Goal: Task Accomplishment & Management: Manage account settings

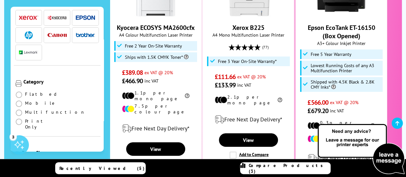
scroll to position [1053, 0]
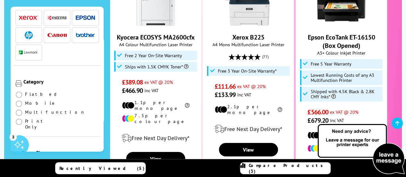
click at [80, 31] on span "button" at bounding box center [85, 35] width 19 height 8
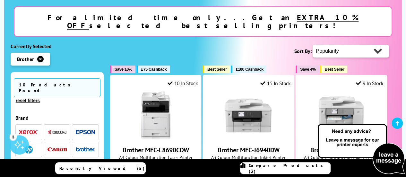
scroll to position [118, 0]
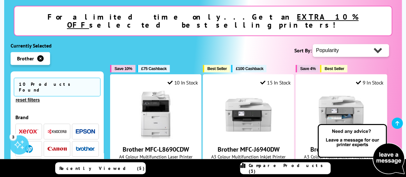
click at [345, 132] on img at bounding box center [361, 149] width 90 height 53
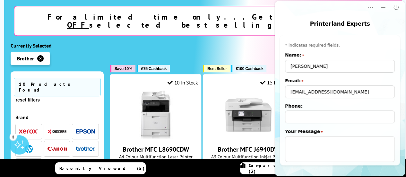
scroll to position [46, 0]
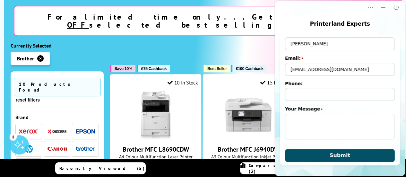
click at [317, 157] on button "Submit" at bounding box center [340, 155] width 110 height 13
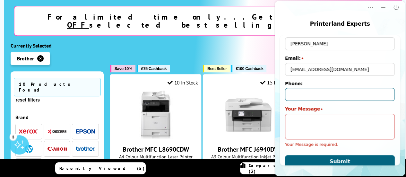
click at [295, 96] on input "Phone:" at bounding box center [340, 94] width 110 height 13
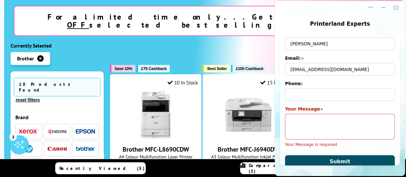
click at [310, 159] on button "Submit" at bounding box center [340, 161] width 110 height 13
click at [237, 42] on div "Sort By: Popularity Rating Price - Low to High Price - High to Low Size - Small…" at bounding box center [249, 50] width 279 height 16
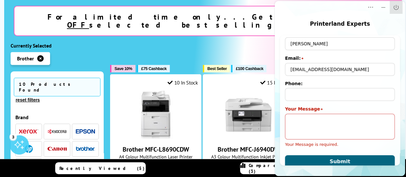
click at [397, 6] on icon "Close" at bounding box center [396, 7] width 6 height 6
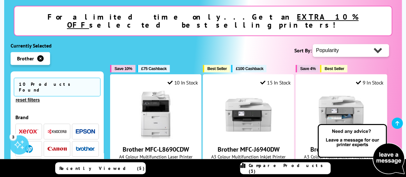
click at [338, 133] on img at bounding box center [361, 149] width 90 height 53
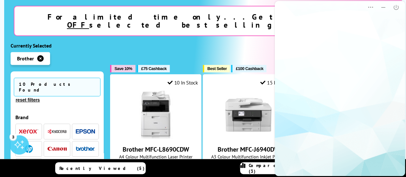
scroll to position [0, 0]
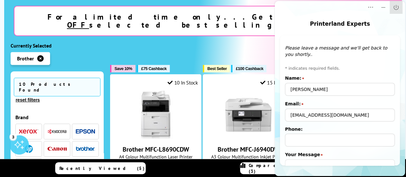
click at [394, 9] on icon "Close" at bounding box center [396, 7] width 6 height 6
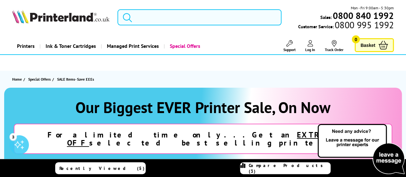
click at [147, 15] on input "search" at bounding box center [200, 17] width 164 height 16
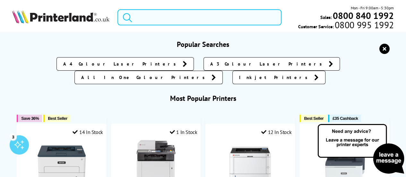
click at [151, 21] on input "search" at bounding box center [200, 17] width 164 height 16
click at [150, 15] on input "search" at bounding box center [200, 17] width 164 height 16
paste input "MFC-L2960DW"
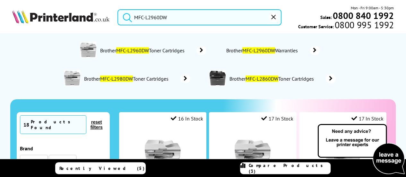
type input "MFC-L2960DW"
click at [118, 9] on button "submit" at bounding box center [126, 16] width 16 height 14
click at [193, 22] on input "MFC-L2960DW" at bounding box center [200, 17] width 164 height 16
click at [118, 9] on button "submit" at bounding box center [126, 16] width 16 height 14
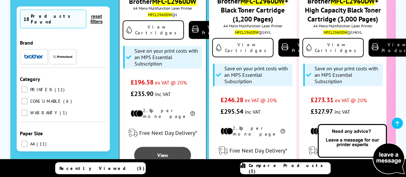
scroll to position [128, 0]
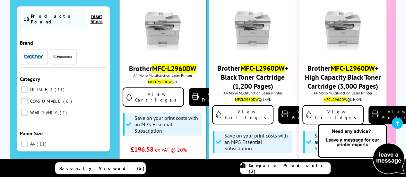
click at [173, 42] on img at bounding box center [163, 29] width 48 height 48
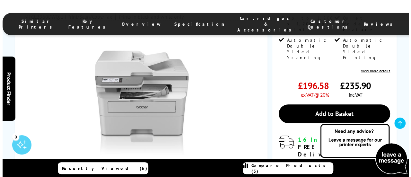
scroll to position [193, 0]
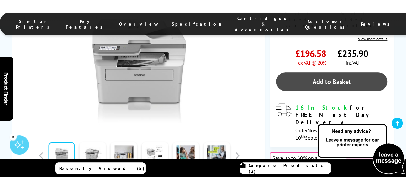
click at [318, 72] on link "Add to Basket" at bounding box center [331, 81] width 111 height 19
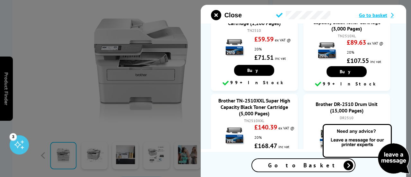
scroll to position [0, 0]
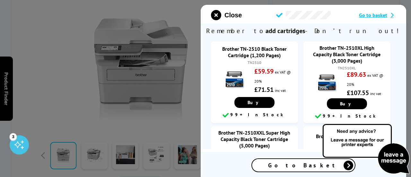
click at [367, 14] on span "Go to basket" at bounding box center [373, 15] width 28 height 6
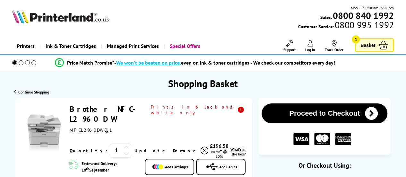
click at [365, 48] on span "Basket" at bounding box center [368, 45] width 15 height 9
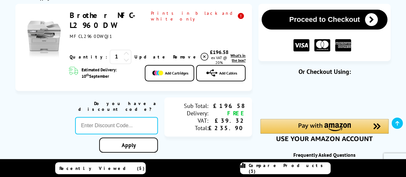
scroll to position [96, 0]
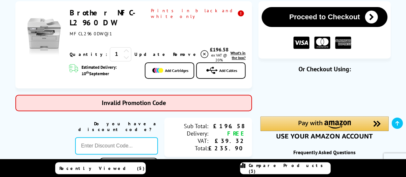
type input "GSFIVEPR"
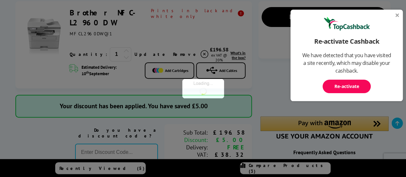
type input "666"
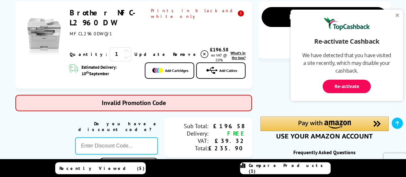
type input "5OFFPRINTERS"
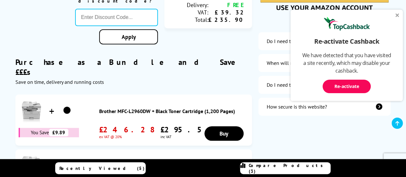
type input "STORY10"
type input "666"
type input "FRPER10"
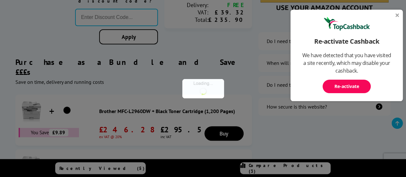
type input "666"
type input "B2BHOUR"
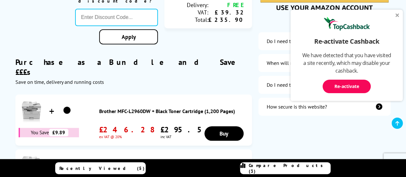
type input "SAVE10"
type input "666"
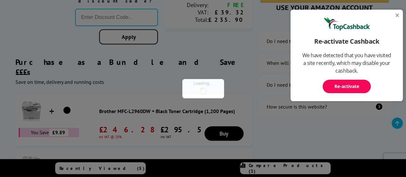
type input "BACKTOSCHOOL5"
type input "666"
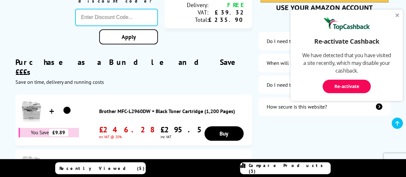
type input "PLANDGXR"
type input "666"
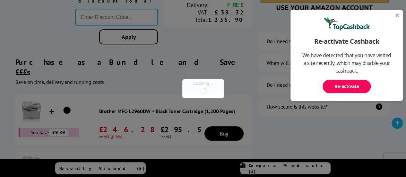
type input "Q2A450"
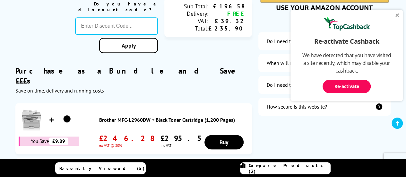
type input "666"
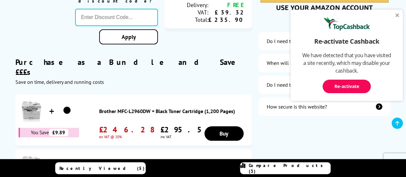
type input "Q2CL75"
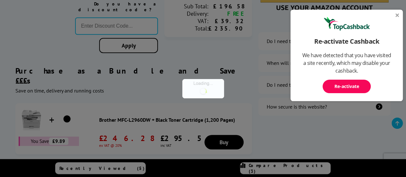
type input "666"
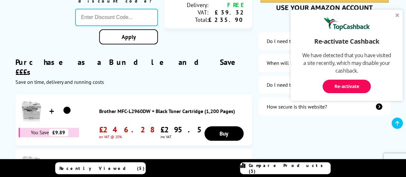
type input "5FOR50"
type input "666"
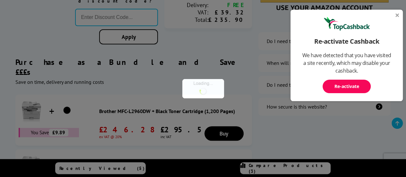
type input "MVC10"
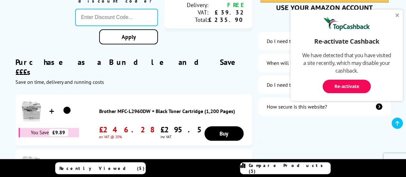
type input "666"
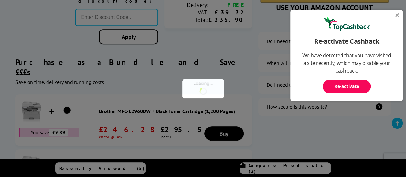
type input "TEET10"
type input "666"
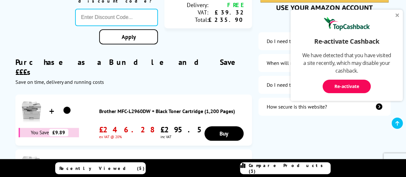
type input "SNAP10"
type input "666"
type input "GSFIVEPR"
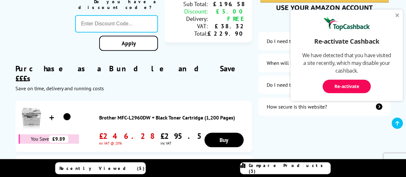
click at [397, 13] on div at bounding box center [398, 15] width 4 height 4
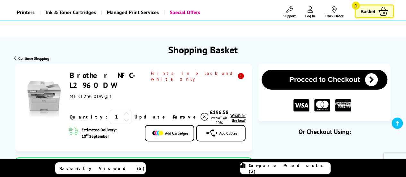
scroll to position [32, 0]
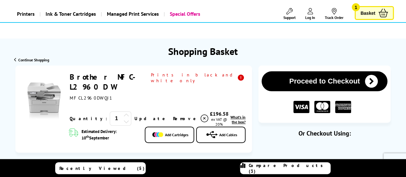
click at [346, 83] on button "Proceed to Checkout" at bounding box center [325, 81] width 126 height 20
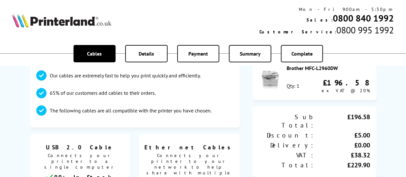
scroll to position [96, 0]
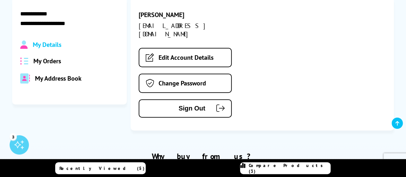
scroll to position [96, 0]
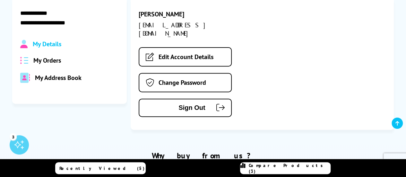
click at [49, 45] on span "My Details" at bounding box center [47, 44] width 29 height 8
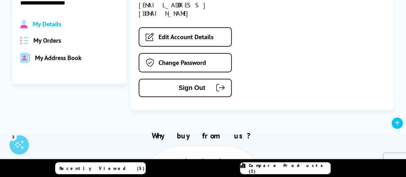
scroll to position [64, 0]
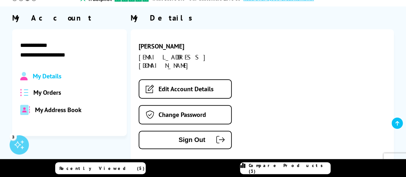
click at [46, 92] on span "My Orders" at bounding box center [47, 92] width 28 height 8
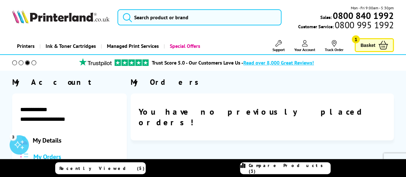
scroll to position [32, 0]
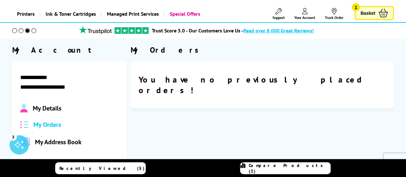
click at [57, 106] on span "My Details" at bounding box center [47, 108] width 29 height 8
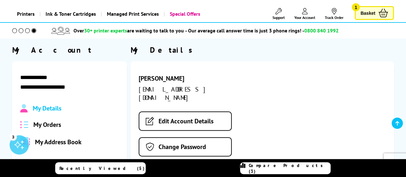
scroll to position [96, 0]
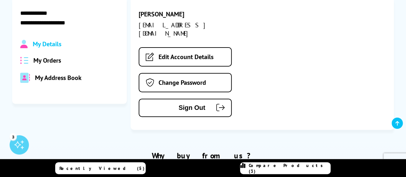
click at [65, 82] on div "My Address Book" at bounding box center [69, 78] width 99 height 10
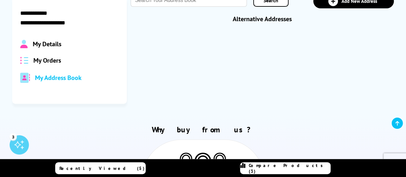
scroll to position [0, 0]
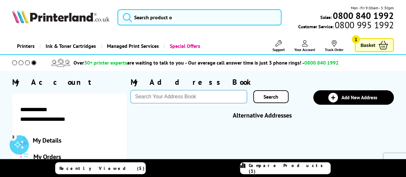
click at [185, 99] on input "text" at bounding box center [189, 96] width 116 height 13
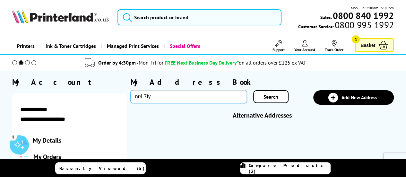
type input "nr4 7fy"
click at [266, 92] on link "Search" at bounding box center [270, 96] width 35 height 13
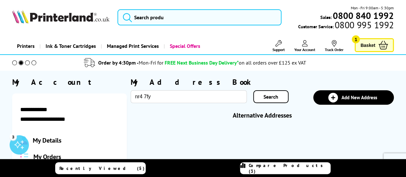
click at [265, 97] on span "Search" at bounding box center [271, 96] width 15 height 6
click at [274, 99] on span "Search" at bounding box center [271, 96] width 15 height 6
click at [282, 96] on link "Search" at bounding box center [270, 96] width 35 height 13
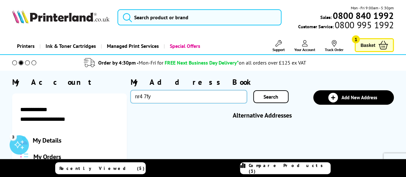
drag, startPoint x: 132, startPoint y: 100, endPoint x: 118, endPoint y: 101, distance: 14.5
click at [118, 101] on div "**********" at bounding box center [203, 138] width 382 height 123
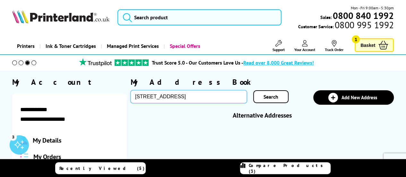
type input "69 Haldane Drive, Cringleford Heights, NR4 7FY"
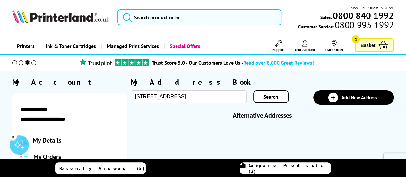
click at [269, 93] on span "Search" at bounding box center [271, 96] width 15 height 6
click at [271, 97] on span "Search" at bounding box center [271, 96] width 15 height 6
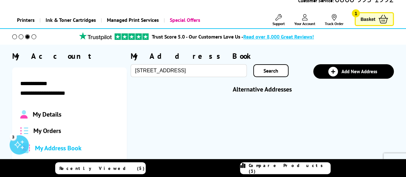
scroll to position [32, 0]
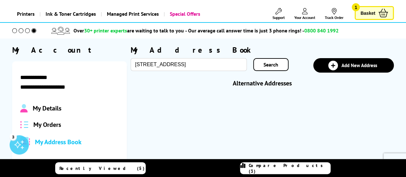
click at [347, 63] on span "Add New Address" at bounding box center [360, 65] width 36 height 6
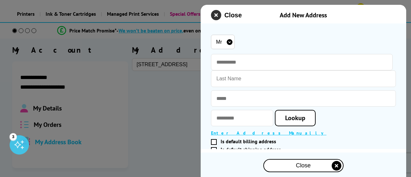
click at [219, 15] on icon "close modal" at bounding box center [216, 15] width 10 height 10
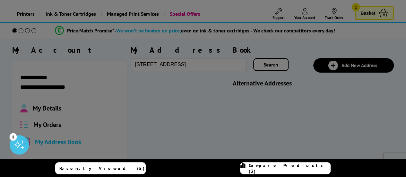
click at [187, 65] on div at bounding box center [203, 88] width 406 height 177
click at [262, 62] on div at bounding box center [203, 88] width 406 height 177
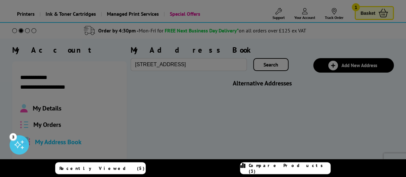
click at [219, 65] on div at bounding box center [203, 88] width 406 height 177
click at [233, 63] on div at bounding box center [203, 88] width 406 height 177
click at [240, 67] on div at bounding box center [203, 88] width 406 height 177
click at [141, 66] on div at bounding box center [203, 88] width 406 height 177
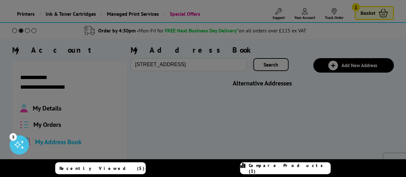
click at [141, 66] on div at bounding box center [203, 88] width 406 height 177
drag, startPoint x: 220, startPoint y: 65, endPoint x: 226, endPoint y: 61, distance: 6.9
click at [220, 64] on div at bounding box center [203, 88] width 406 height 177
click at [263, 64] on div at bounding box center [203, 88] width 406 height 177
click at [230, 66] on div at bounding box center [203, 88] width 406 height 177
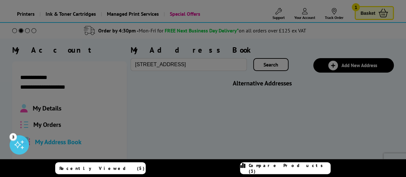
click at [176, 63] on div at bounding box center [203, 88] width 406 height 177
click at [177, 63] on div at bounding box center [203, 88] width 406 height 177
click at [209, 66] on div at bounding box center [203, 88] width 406 height 177
click at [368, 63] on div at bounding box center [203, 88] width 406 height 177
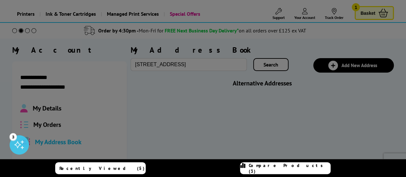
click at [364, 67] on div at bounding box center [203, 88] width 406 height 177
click at [334, 66] on div at bounding box center [203, 88] width 406 height 177
click at [145, 66] on div at bounding box center [203, 88] width 406 height 177
click at [132, 66] on div at bounding box center [203, 88] width 406 height 177
click at [140, 67] on div at bounding box center [203, 88] width 406 height 177
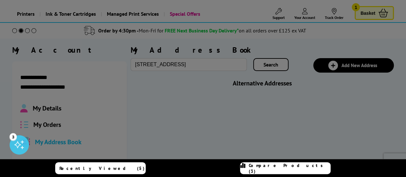
click at [203, 66] on div at bounding box center [203, 88] width 406 height 177
click at [210, 65] on div at bounding box center [203, 88] width 406 height 177
click at [237, 64] on div at bounding box center [203, 88] width 406 height 177
click at [235, 67] on div at bounding box center [203, 88] width 406 height 177
click at [225, 66] on div at bounding box center [203, 88] width 406 height 177
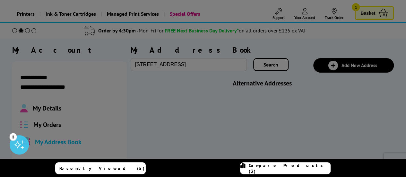
click at [225, 66] on div at bounding box center [203, 88] width 406 height 177
click at [270, 65] on div at bounding box center [203, 88] width 406 height 177
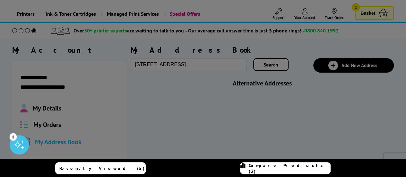
click at [230, 64] on div at bounding box center [203, 88] width 406 height 177
click at [190, 58] on div at bounding box center [203, 88] width 406 height 177
click at [190, 64] on div at bounding box center [203, 88] width 406 height 177
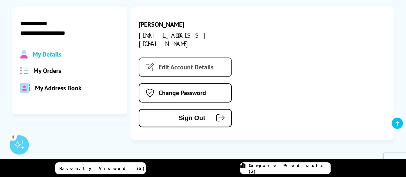
scroll to position [96, 0]
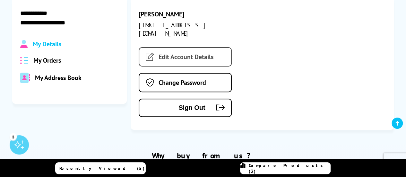
click at [201, 47] on link "Edit Account Details" at bounding box center [185, 56] width 93 height 19
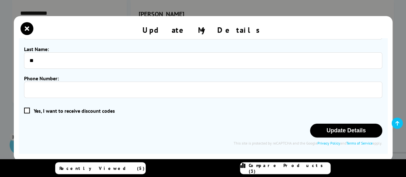
scroll to position [68, 0]
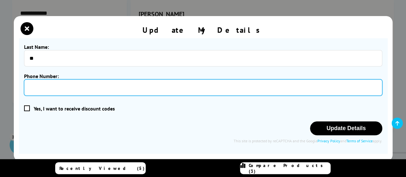
click at [80, 91] on input "Phone Number:" at bounding box center [203, 87] width 358 height 16
type input "**********"
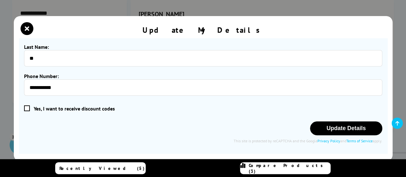
click at [28, 105] on span at bounding box center [27, 108] width 6 height 6
click at [25, 109] on input "checkbox" at bounding box center [25, 109] width 0 height 0
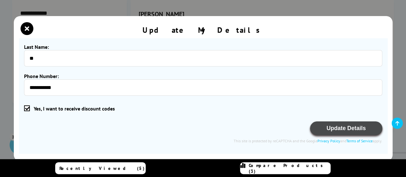
click at [349, 126] on button "Update Details" at bounding box center [346, 128] width 72 height 14
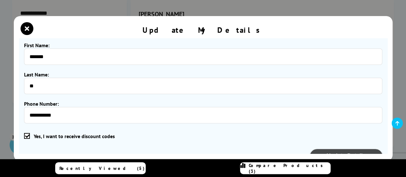
scroll to position [98, 0]
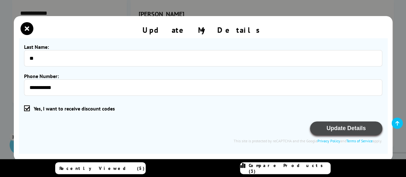
click at [347, 130] on button "Update Details" at bounding box center [346, 128] width 72 height 14
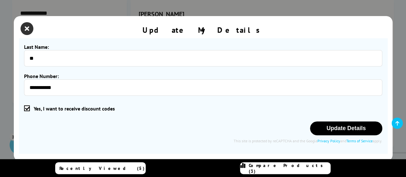
click at [26, 27] on icon "close modal" at bounding box center [27, 28] width 13 height 13
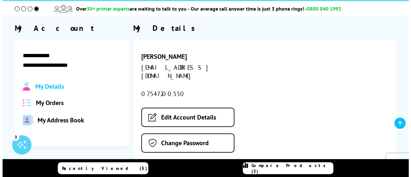
scroll to position [64, 0]
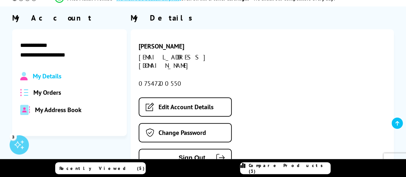
click at [59, 92] on span "My Orders" at bounding box center [47, 92] width 28 height 8
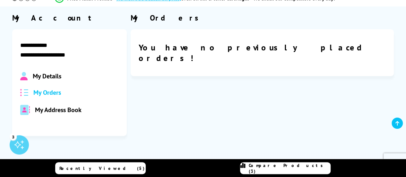
click at [63, 109] on span "My Address Book" at bounding box center [58, 110] width 47 height 8
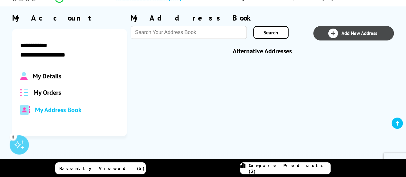
click at [346, 38] on link "Add New Address" at bounding box center [353, 33] width 81 height 14
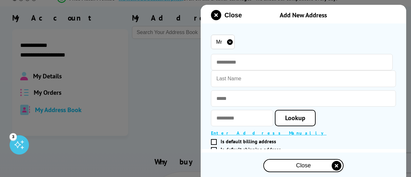
click at [228, 39] on select "Mr Miss Mrs Ms" at bounding box center [223, 42] width 24 height 14
select select "Ms"
click at [211, 35] on select "Mr Miss Mrs Ms" at bounding box center [223, 42] width 24 height 14
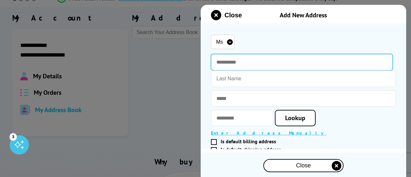
click at [232, 67] on input "First Name:" at bounding box center [302, 62] width 182 height 16
type input "*******"
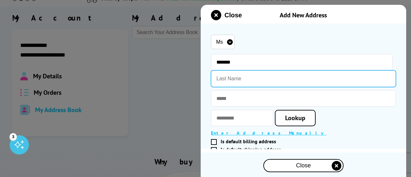
type input "Ip"
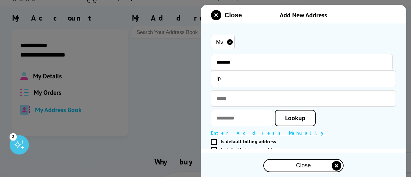
type input "**********"
type input "*******"
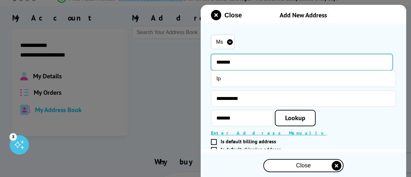
scroll to position [45, 0]
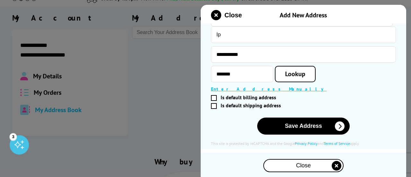
click at [212, 104] on span at bounding box center [214, 106] width 6 height 6
click at [212, 106] on input "Is default shipping address" at bounding box center [301, 106] width 179 height 0
click at [214, 97] on span at bounding box center [214, 98] width 6 height 6
click at [214, 98] on input "Is default billing address" at bounding box center [301, 98] width 179 height 0
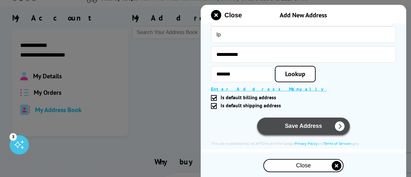
click at [309, 124] on button "Save Address" at bounding box center [303, 126] width 92 height 17
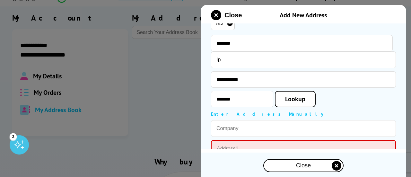
scroll to position [128, 0]
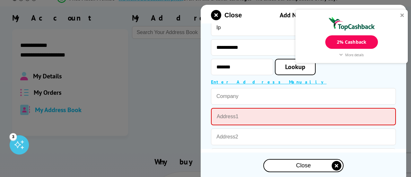
click at [359, 45] on div "2% Cashback" at bounding box center [351, 41] width 52 height 13
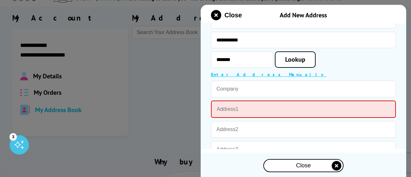
scroll to position [168, 0]
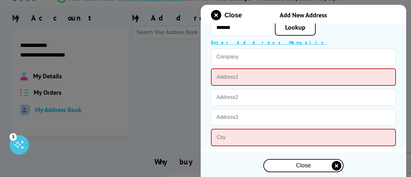
click at [243, 44] on link "Enter Address Manually" at bounding box center [269, 42] width 116 height 6
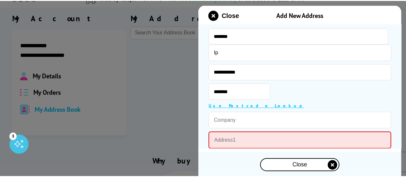
scroll to position [7, 0]
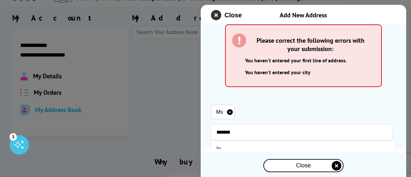
click at [216, 13] on icon "close modal" at bounding box center [216, 15] width 10 height 10
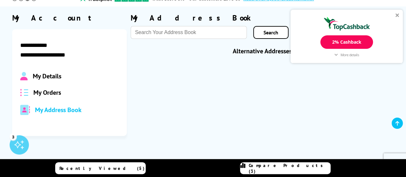
click at [362, 39] on div "2% Cashback" at bounding box center [346, 41] width 52 height 13
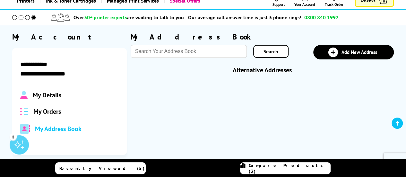
scroll to position [32, 0]
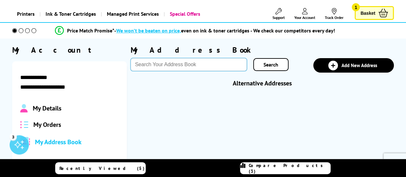
click at [205, 69] on input "text" at bounding box center [189, 64] width 116 height 13
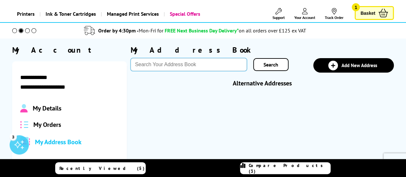
type input "nr4 7fy"
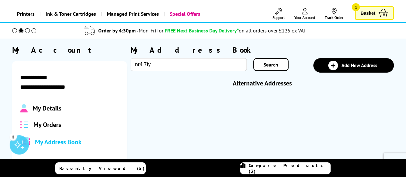
click at [268, 65] on span "Search" at bounding box center [271, 64] width 15 height 6
